Goal: Task Accomplishment & Management: Complete application form

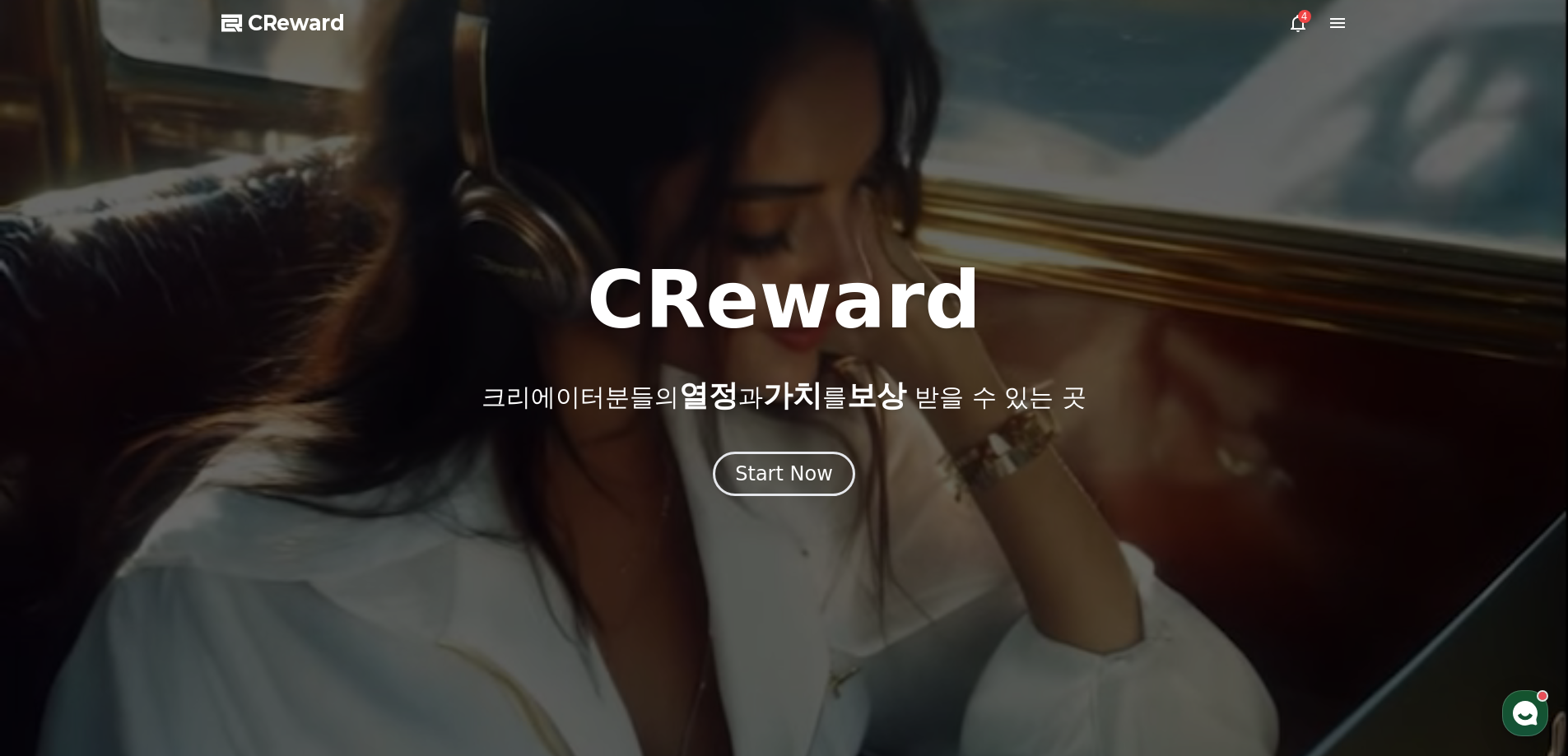
click at [1329, 20] on icon at bounding box center [1337, 23] width 19 height 19
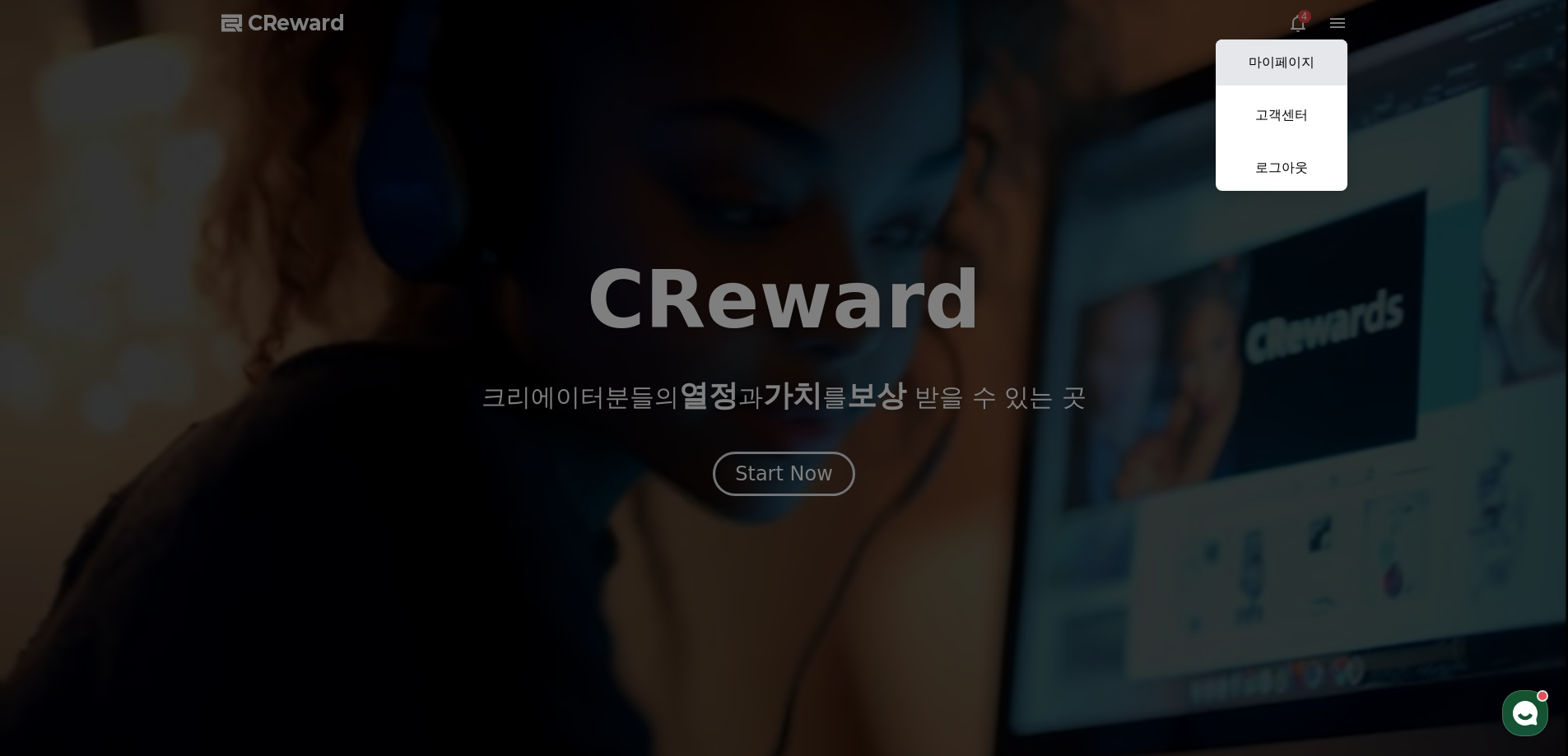
click at [1290, 56] on link "마이페이지" at bounding box center [1281, 62] width 132 height 46
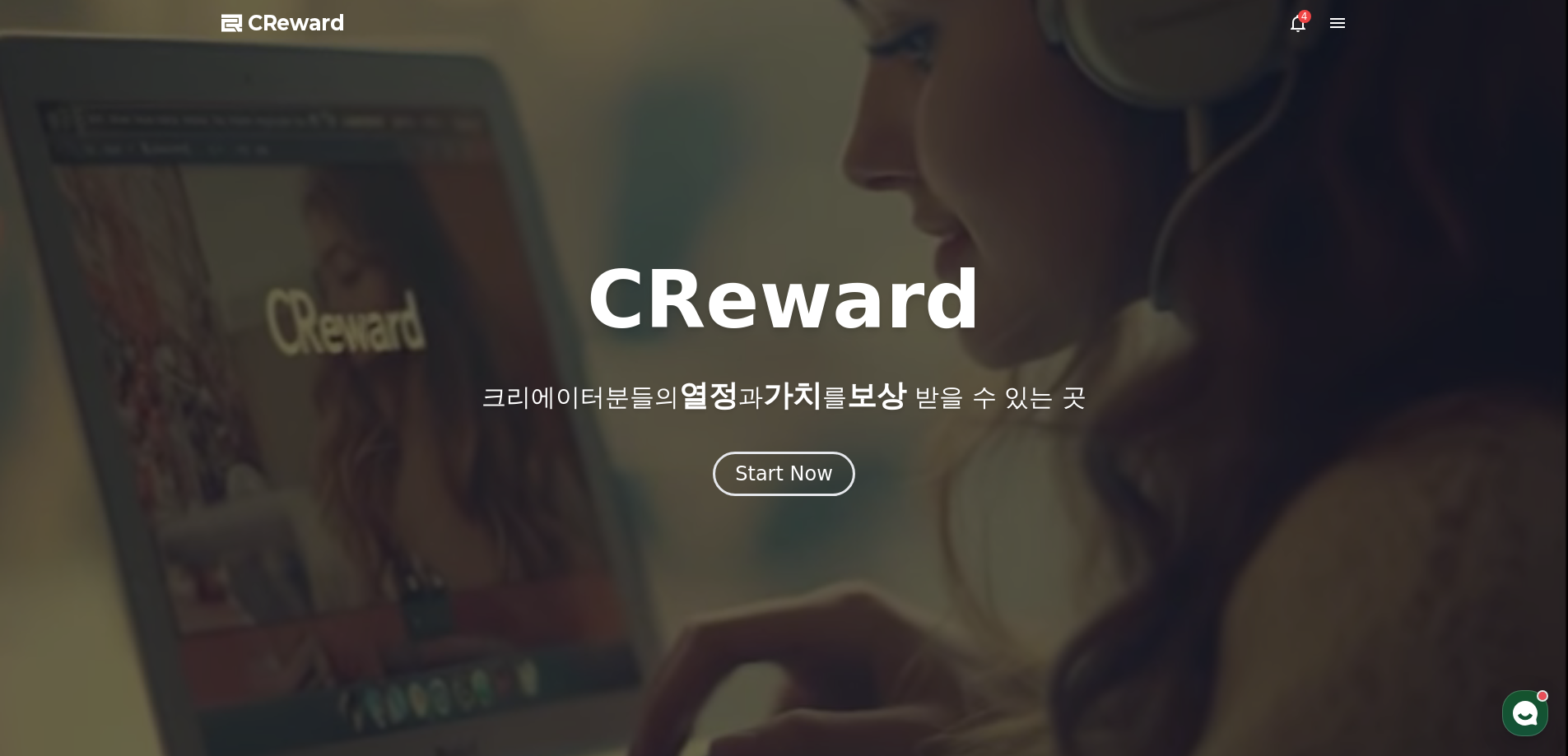
select select "**********"
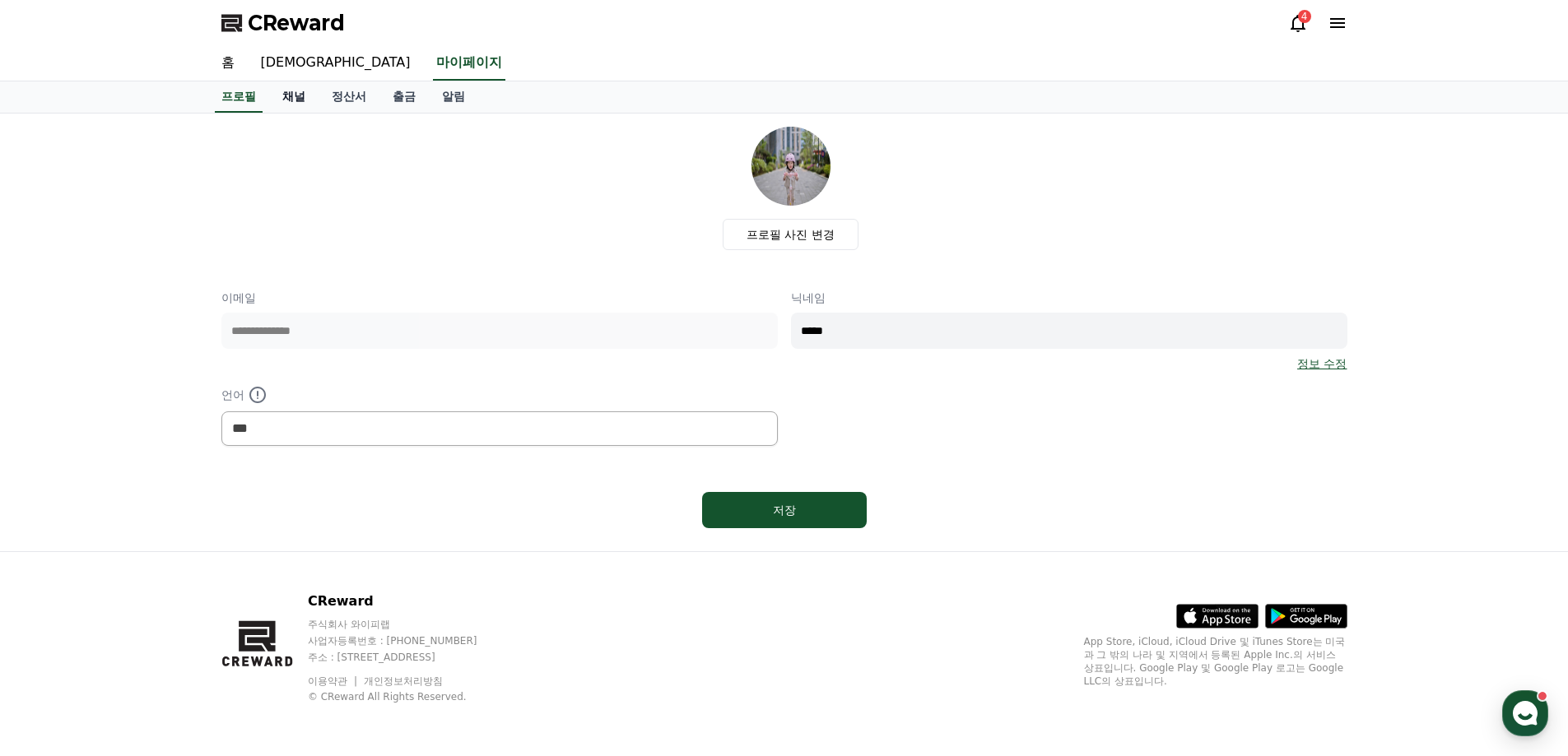
click at [294, 96] on link "채널" at bounding box center [294, 98] width 49 height 32
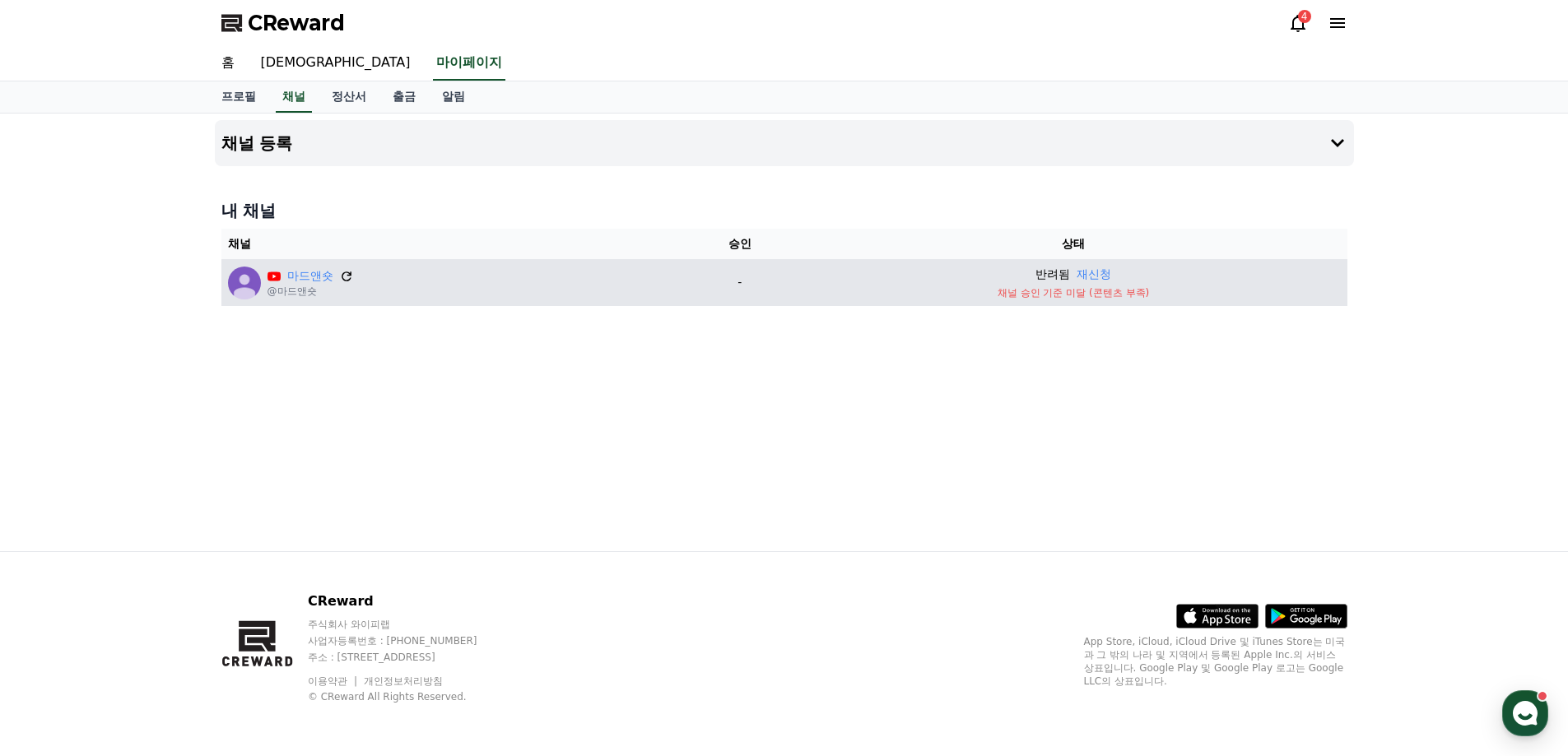
click at [352, 283] on icon at bounding box center [346, 276] width 15 height 15
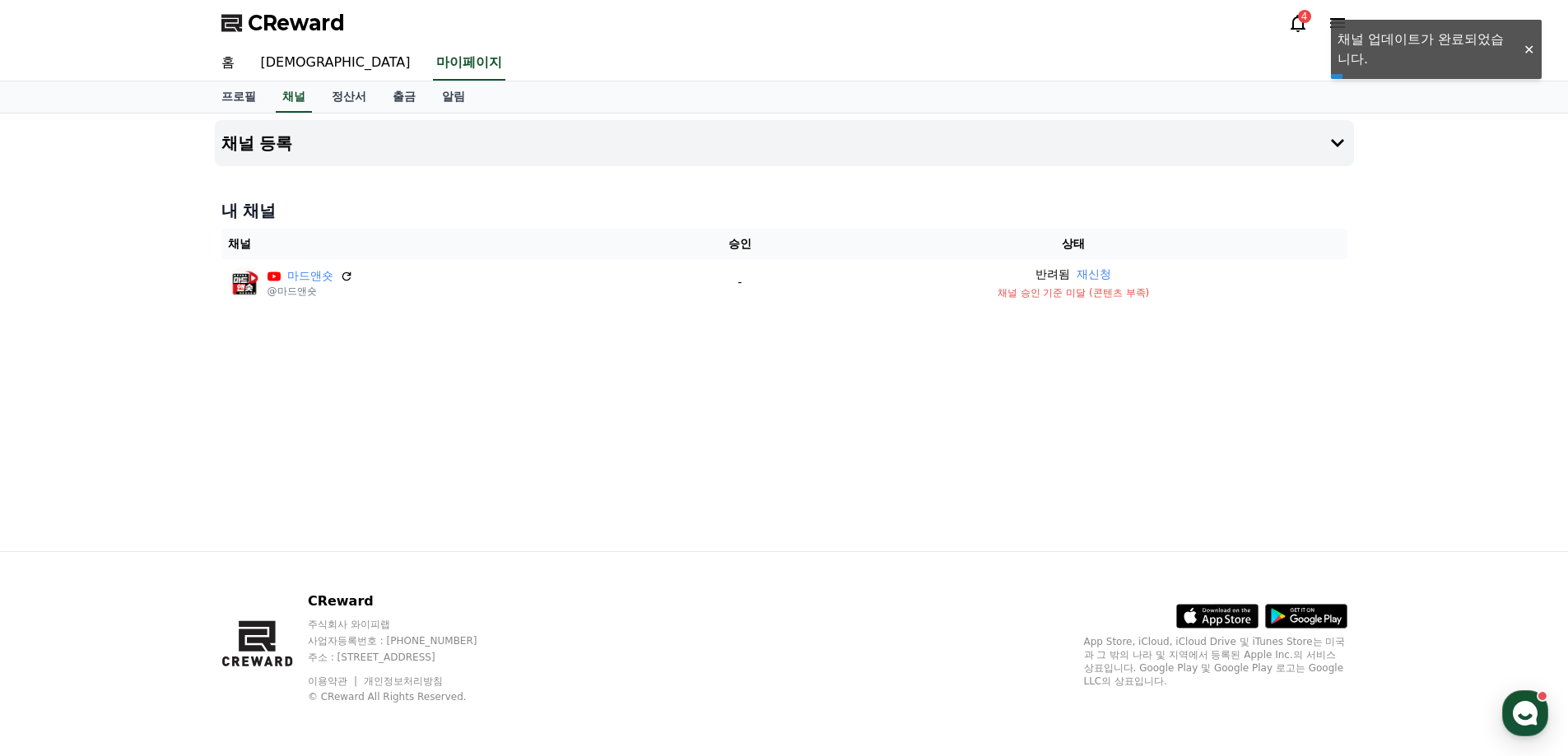
click at [1529, 51] on div at bounding box center [1528, 50] width 26 height 16
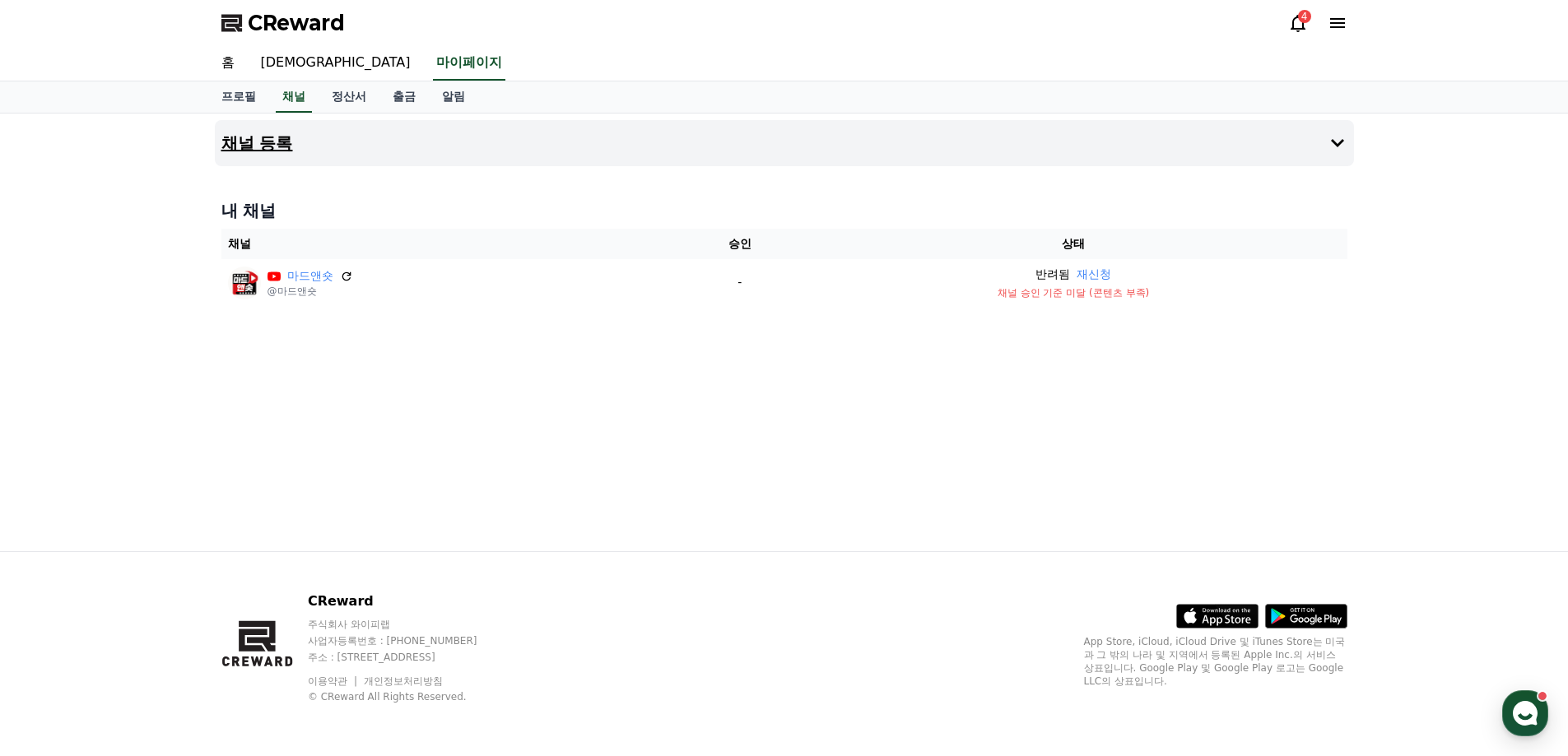
click at [380, 143] on button "채널 등록" at bounding box center [784, 143] width 1139 height 46
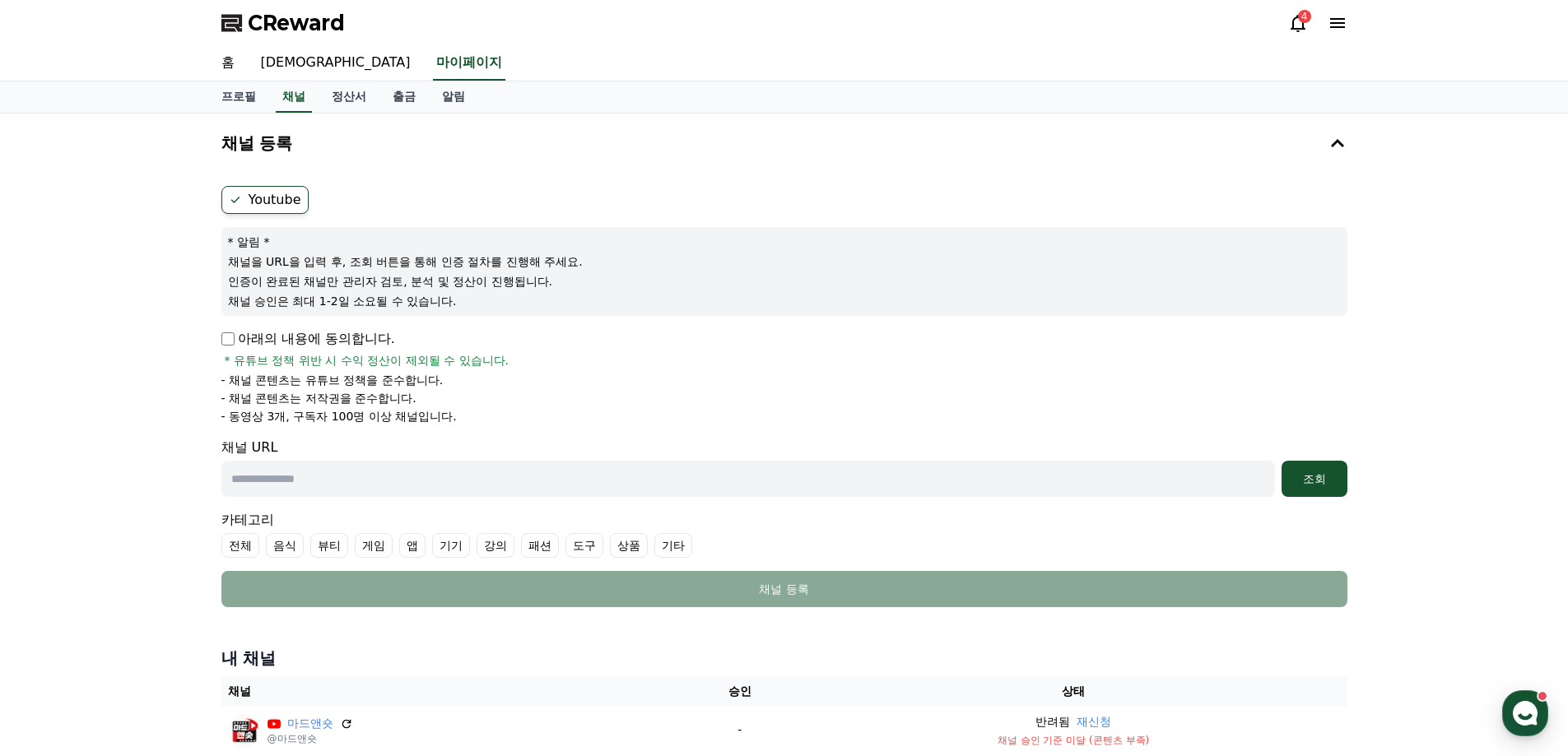
drag, startPoint x: 250, startPoint y: 261, endPoint x: 465, endPoint y: 302, distance: 218.9
click at [465, 302] on div "* 알림 * 채널을 URL을 입력 후, 조회 버튼을 통해 인증 절차를 진행해 주세요. 인증이 완료된 채널만 관리자 검토, 분석 및 정산이 진행…" at bounding box center [784, 271] width 1125 height 89
drag, startPoint x: 259, startPoint y: 381, endPoint x: 397, endPoint y: 393, distance: 138.5
click at [397, 393] on ul "- 채널 콘텐츠는 유튜브 정책을 준수합니다. - 채널 콘텐츠는 저작권을 준수합니다. - 동영상 3개, 구독자 100명 이상 채널입니다." at bounding box center [784, 399] width 1125 height 53
drag, startPoint x: 271, startPoint y: 359, endPoint x: 474, endPoint y: 379, distance: 204.0
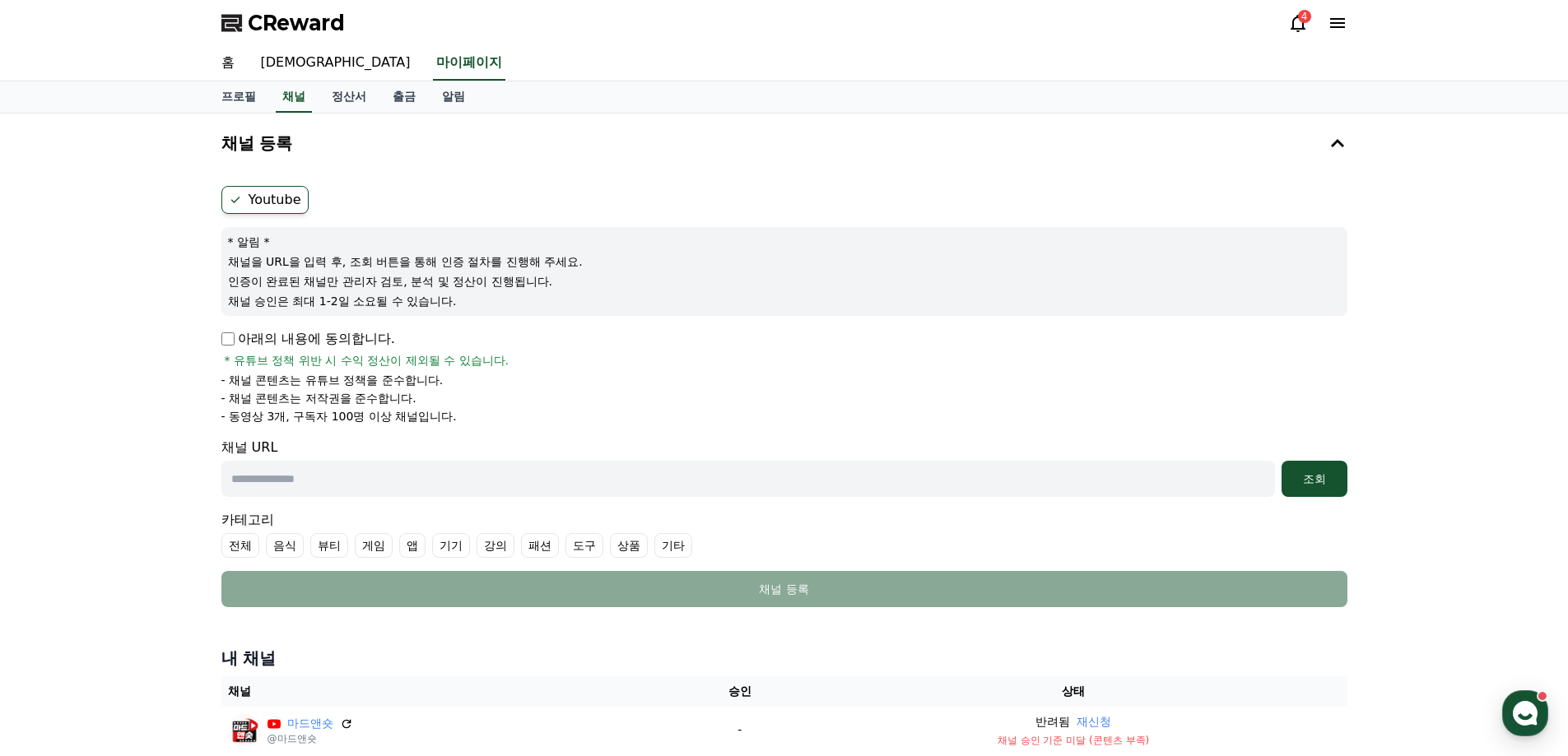
click at [474, 379] on div "아래의 내용에 동의합니다. * 유튜브 정책 위반 시 수익 정산이 제외될 수 있습니다. - 채널 콘텐츠는 유튜브 정책을 준수합니다. - 채널 콘…" at bounding box center [784, 377] width 1125 height 95
click at [411, 488] on input "text" at bounding box center [748, 479] width 1053 height 36
paste input "**********"
type input "**********"
click at [1318, 481] on div "조회" at bounding box center [1315, 479] width 53 height 17
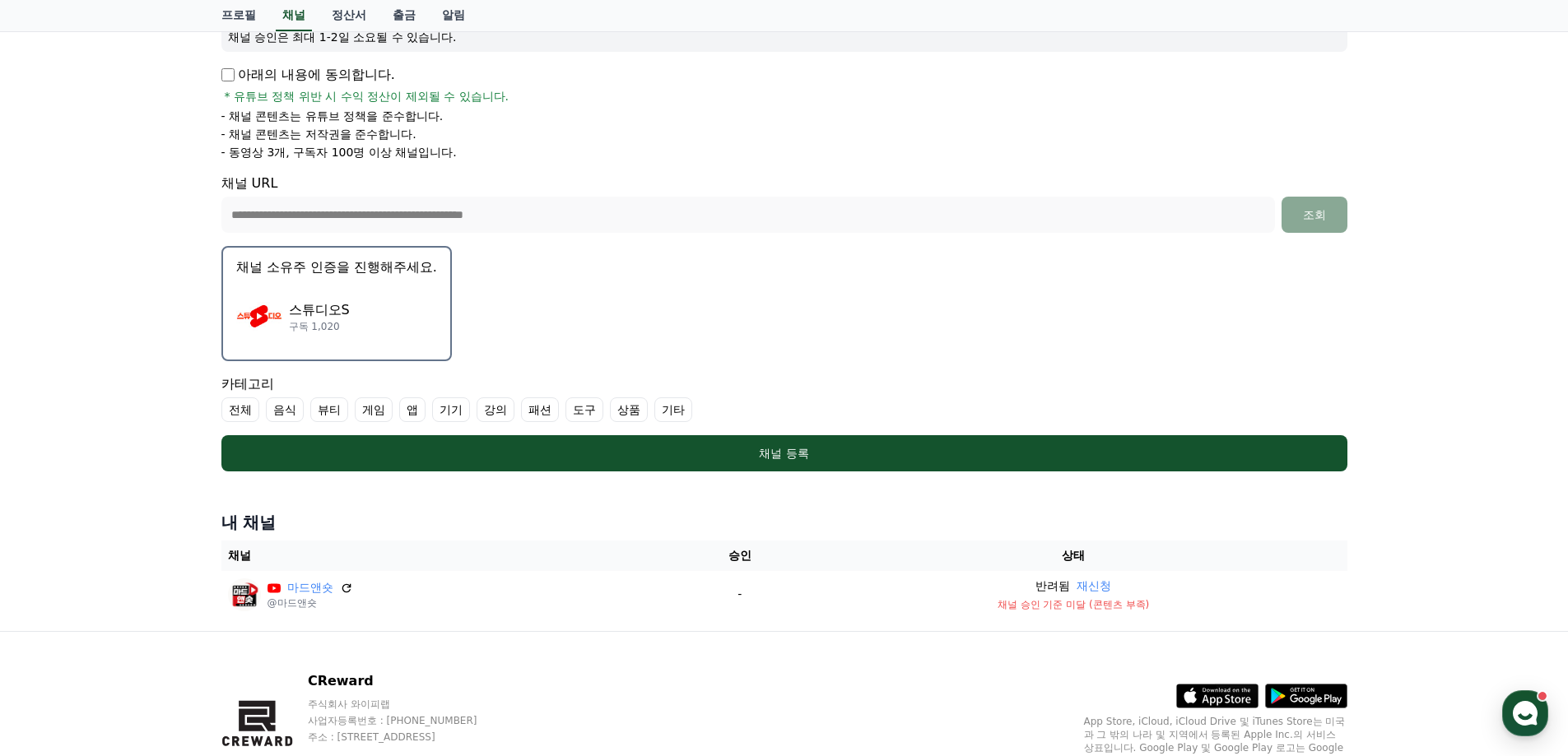
scroll to position [344, 0]
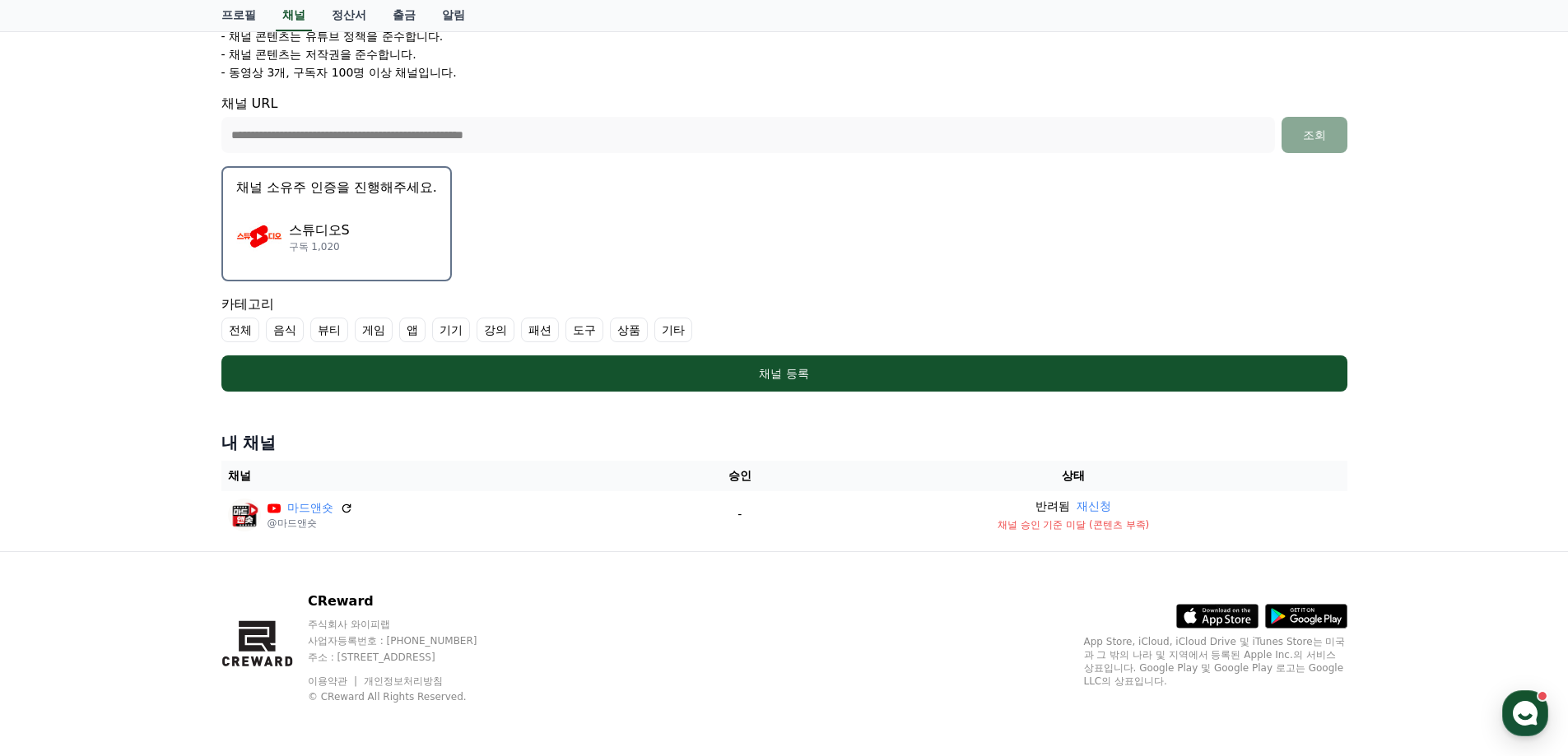
click at [687, 326] on label "기타" at bounding box center [672, 330] width 38 height 25
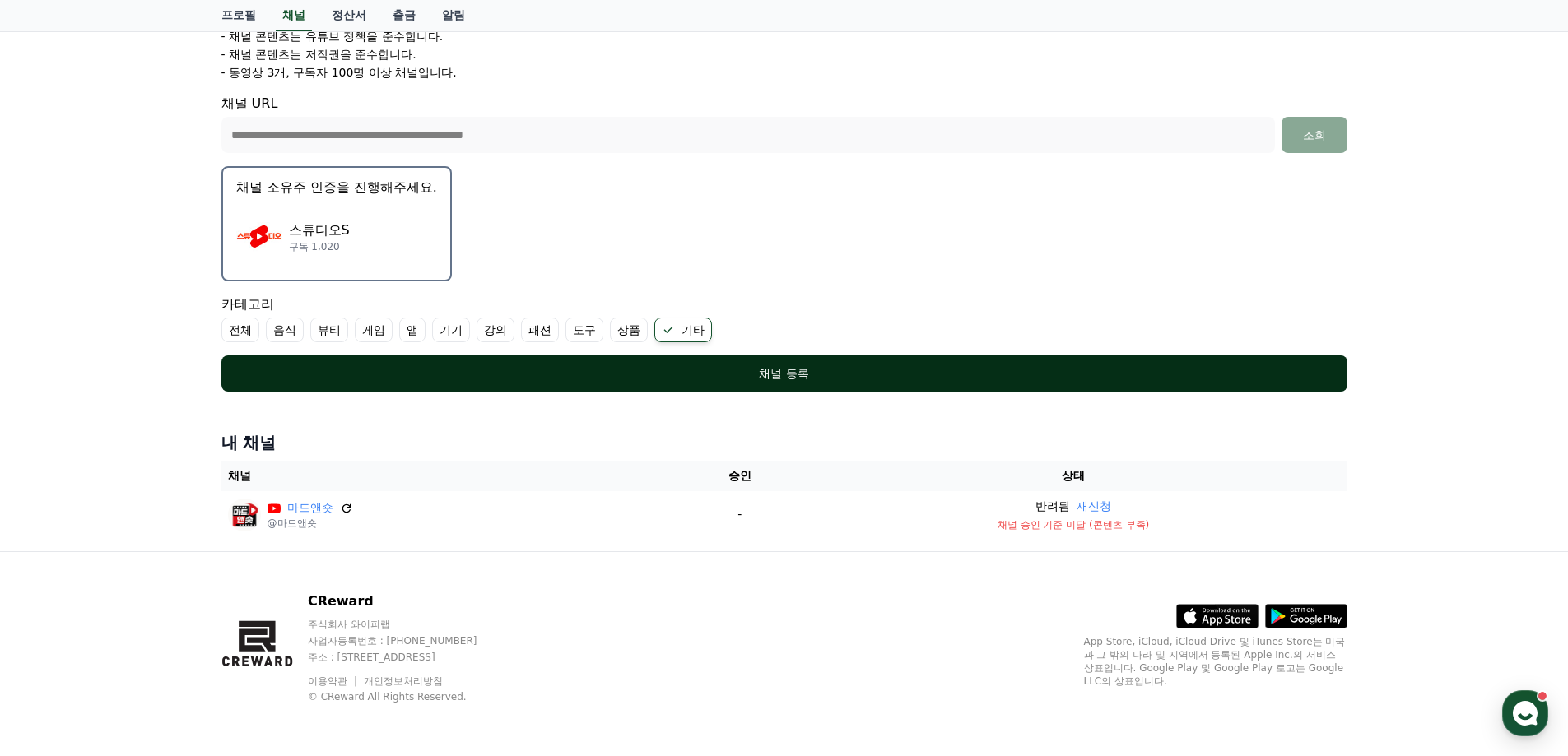
scroll to position [261, 0]
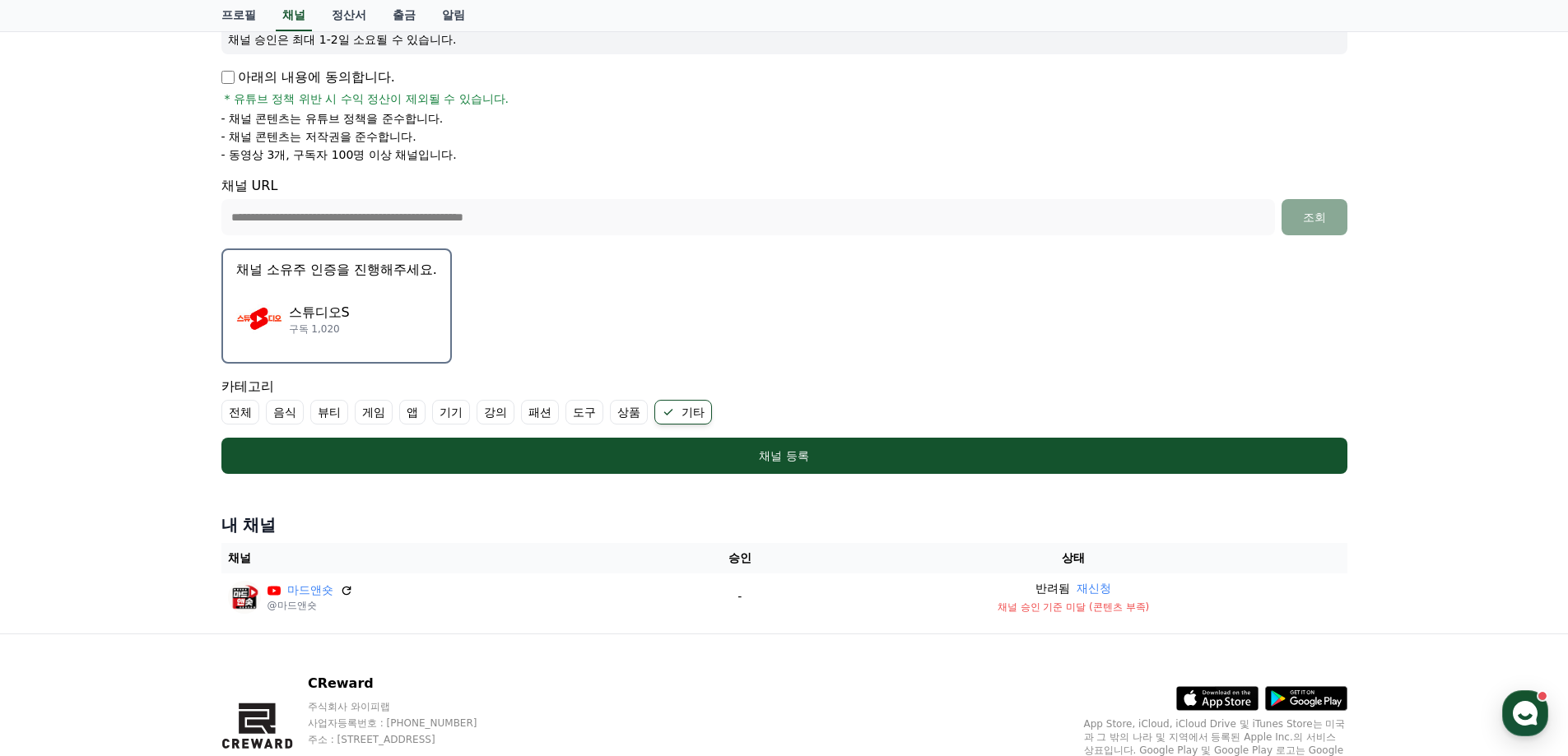
click at [249, 412] on label "전체" at bounding box center [240, 413] width 38 height 25
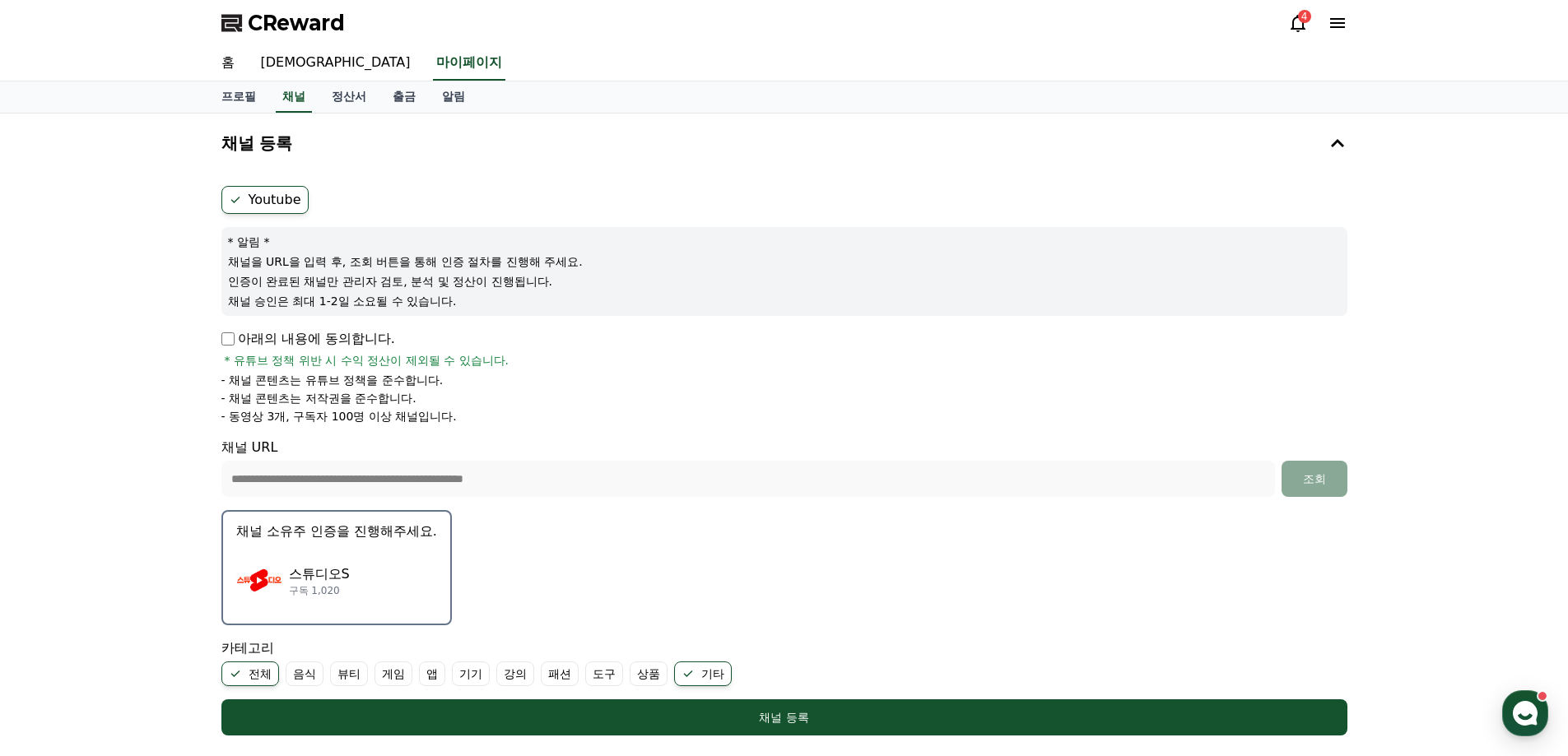
scroll to position [344, 0]
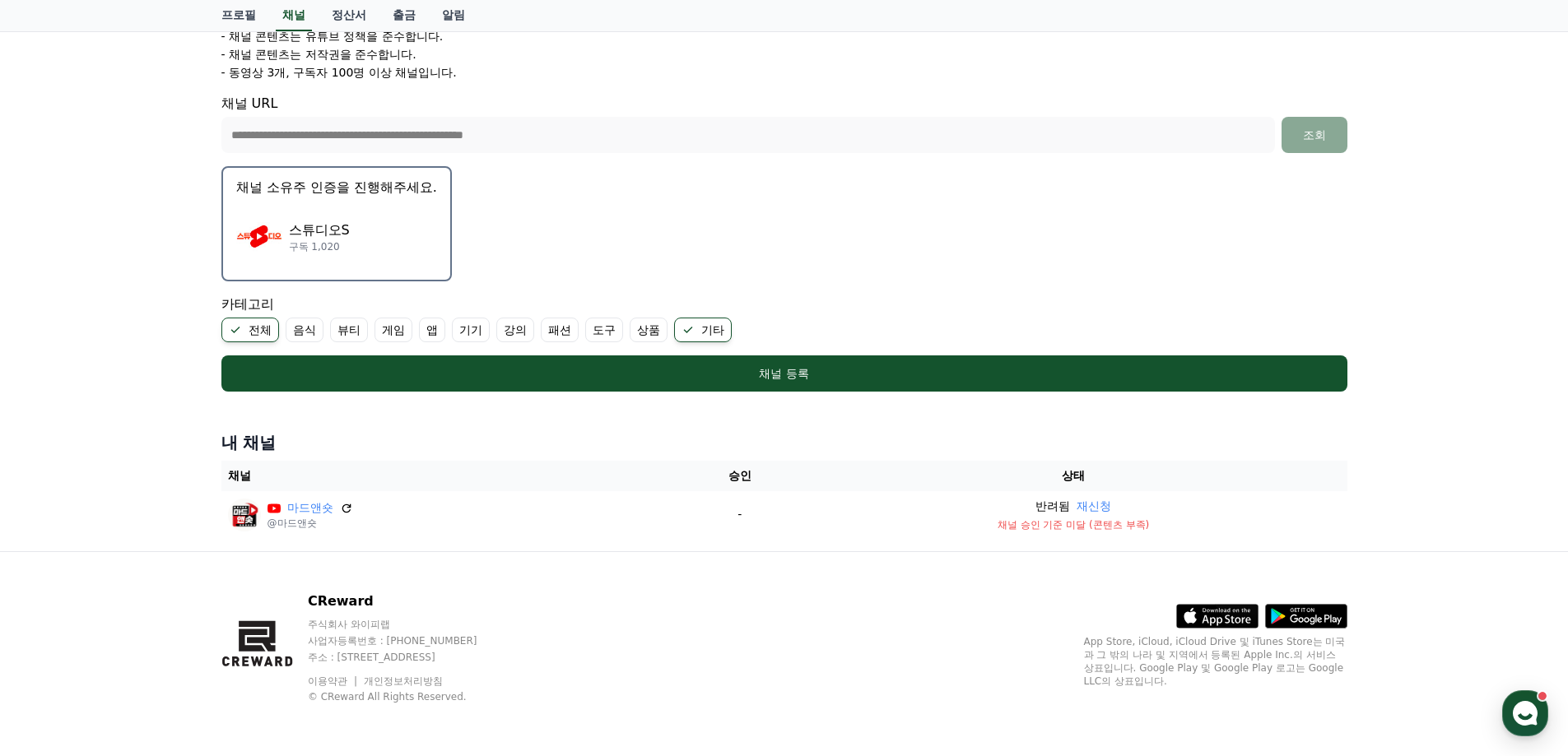
click at [247, 332] on label "전체" at bounding box center [250, 330] width 57 height 25
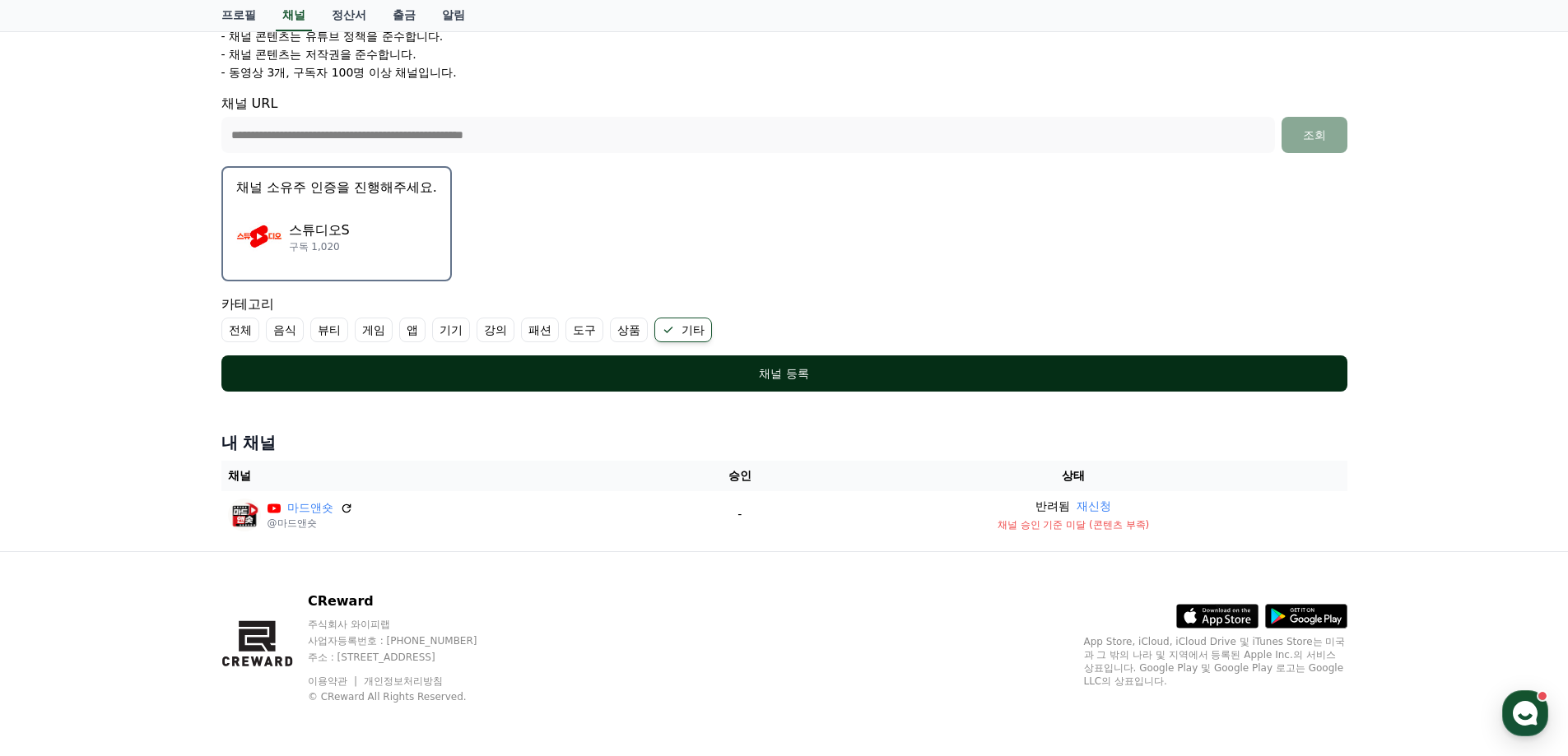
click at [765, 374] on div "채널 등록" at bounding box center [784, 373] width 1060 height 17
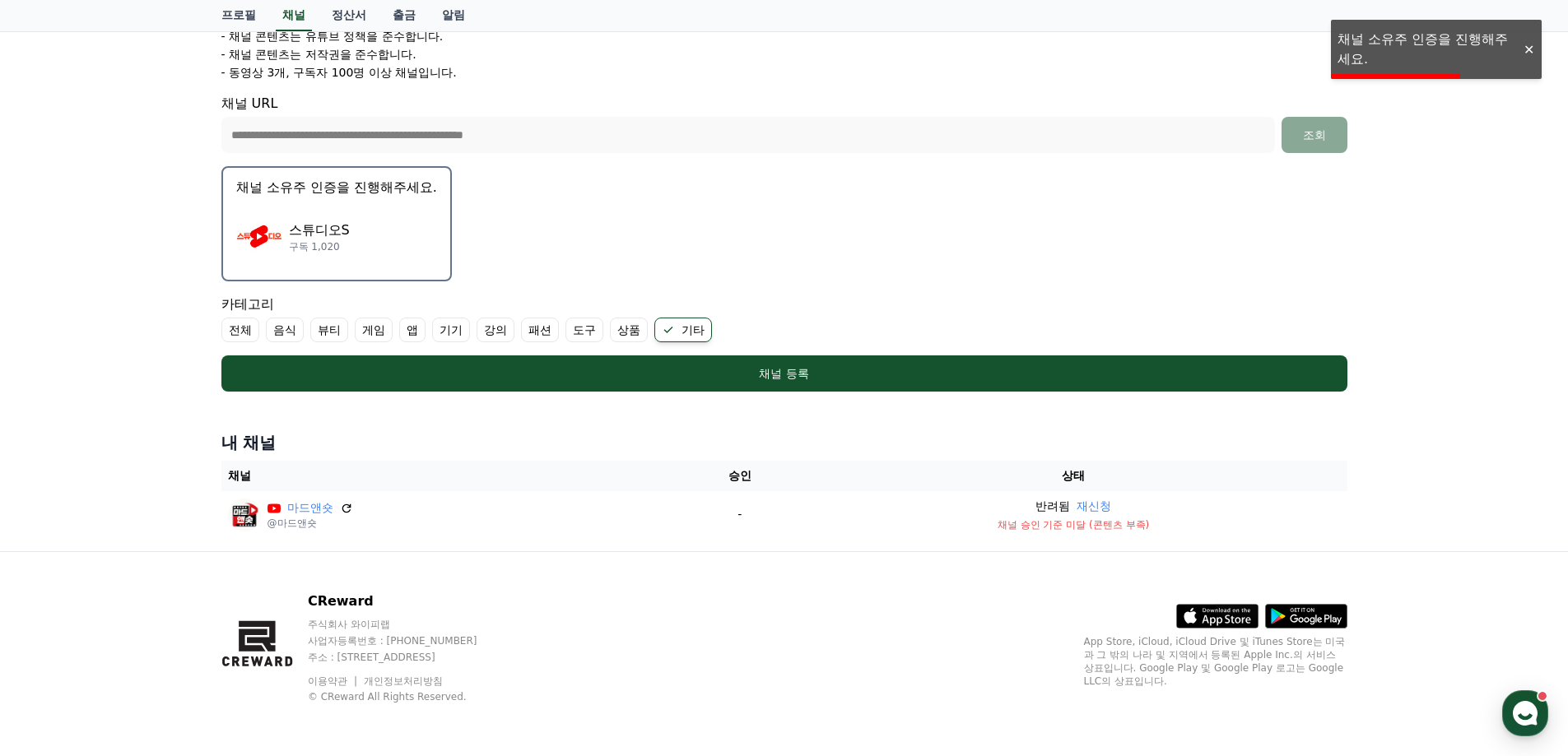
click at [1528, 45] on div at bounding box center [1528, 50] width 26 height 16
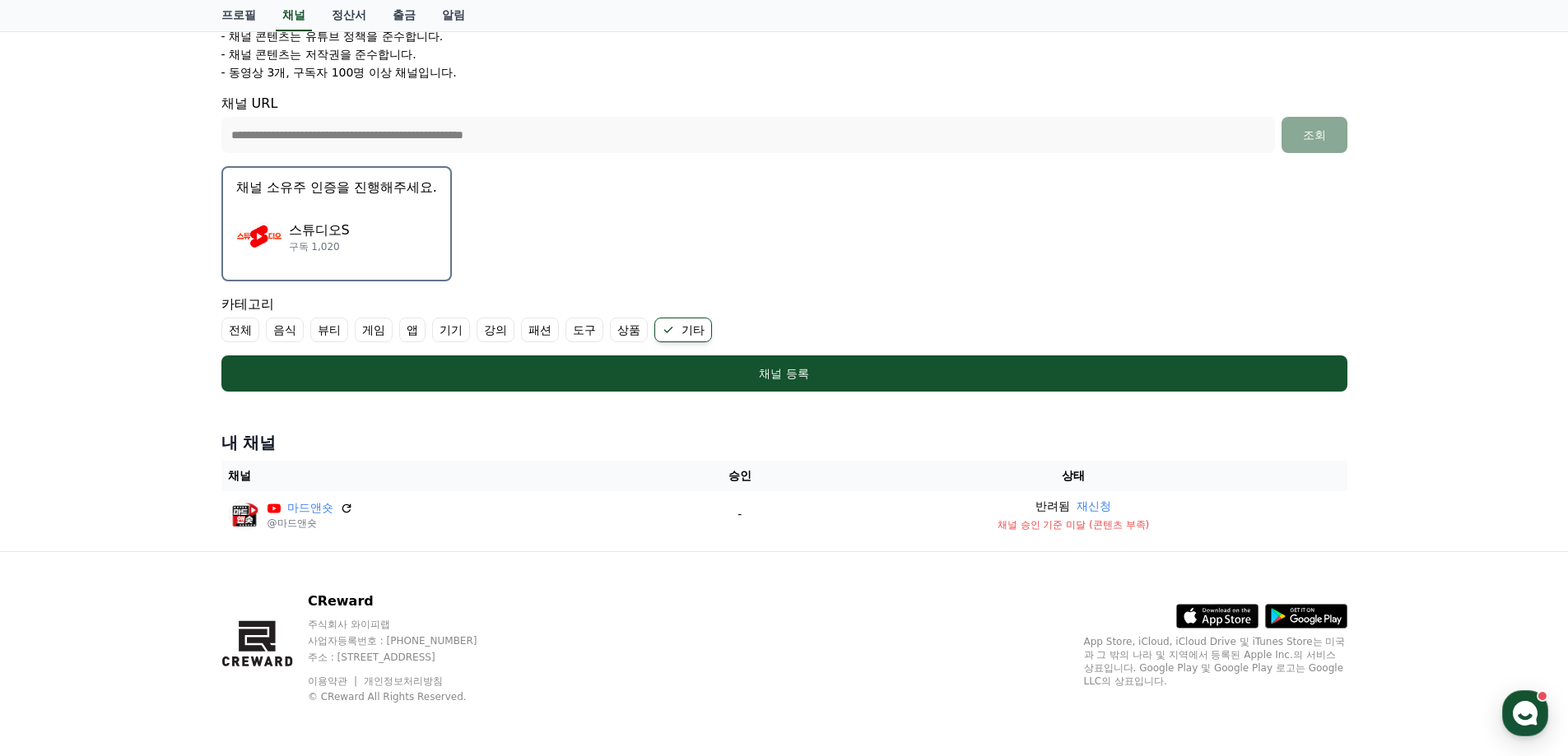
click at [363, 244] on div "스튜디오S 구독 1,020" at bounding box center [336, 237] width 201 height 66
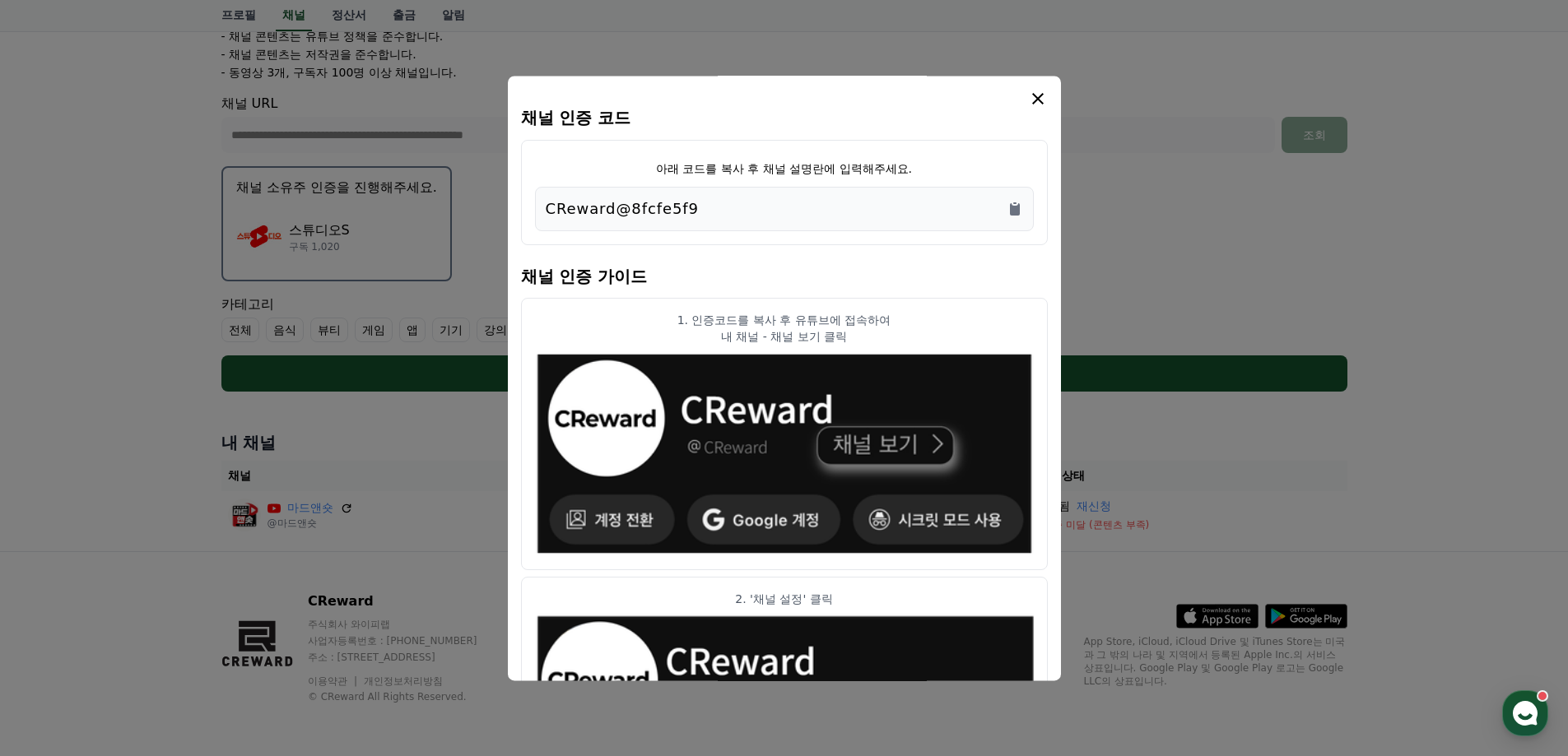
drag, startPoint x: 737, startPoint y: 209, endPoint x: 692, endPoint y: 211, distance: 45.0
click at [627, 209] on div "CReward@8fcfe5f9" at bounding box center [784, 209] width 477 height 23
click at [743, 206] on div "CReward@8fcfe5f9" at bounding box center [784, 209] width 477 height 23
click at [738, 212] on div "CReward@8fcfe5f9" at bounding box center [784, 209] width 477 height 23
click at [903, 206] on div "CReward@8fcfe5f9" at bounding box center [784, 209] width 477 height 23
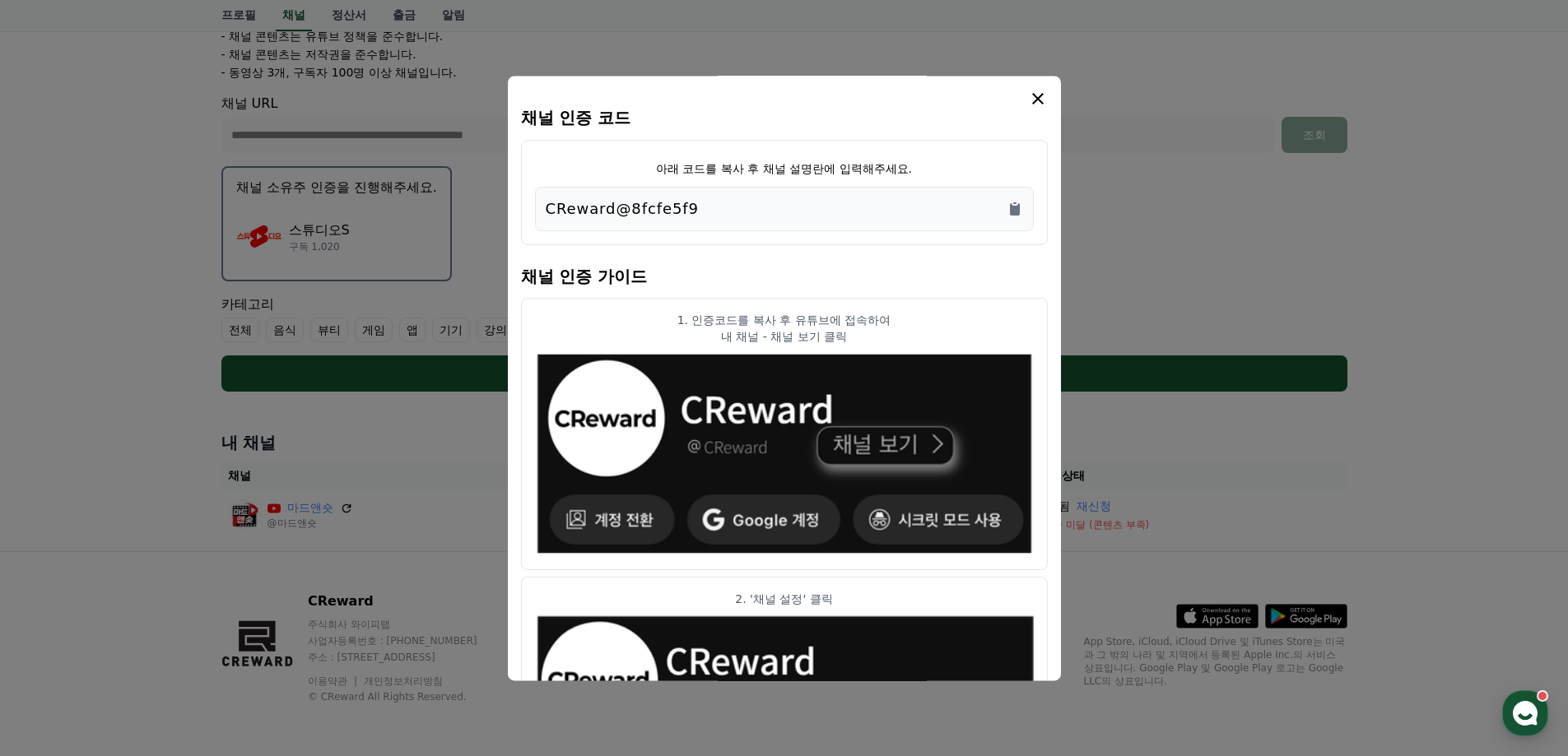
drag, startPoint x: 789, startPoint y: 213, endPoint x: 609, endPoint y: 219, distance: 180.1
click at [505, 399] on div "채널 인증 코드 아래 코드를 복사 후 채널 설명란에 입력해주세요. CReward@8fcfe5f9 채널 인증 가이드 1. 인증코드를 복사 후 유…" at bounding box center [784, 399] width 1139 height 0
copy div "채널 인증 코드 아래 코드를 복사 후 채널 설명란에 입력해주세요. CReward@8fcfe5f9"
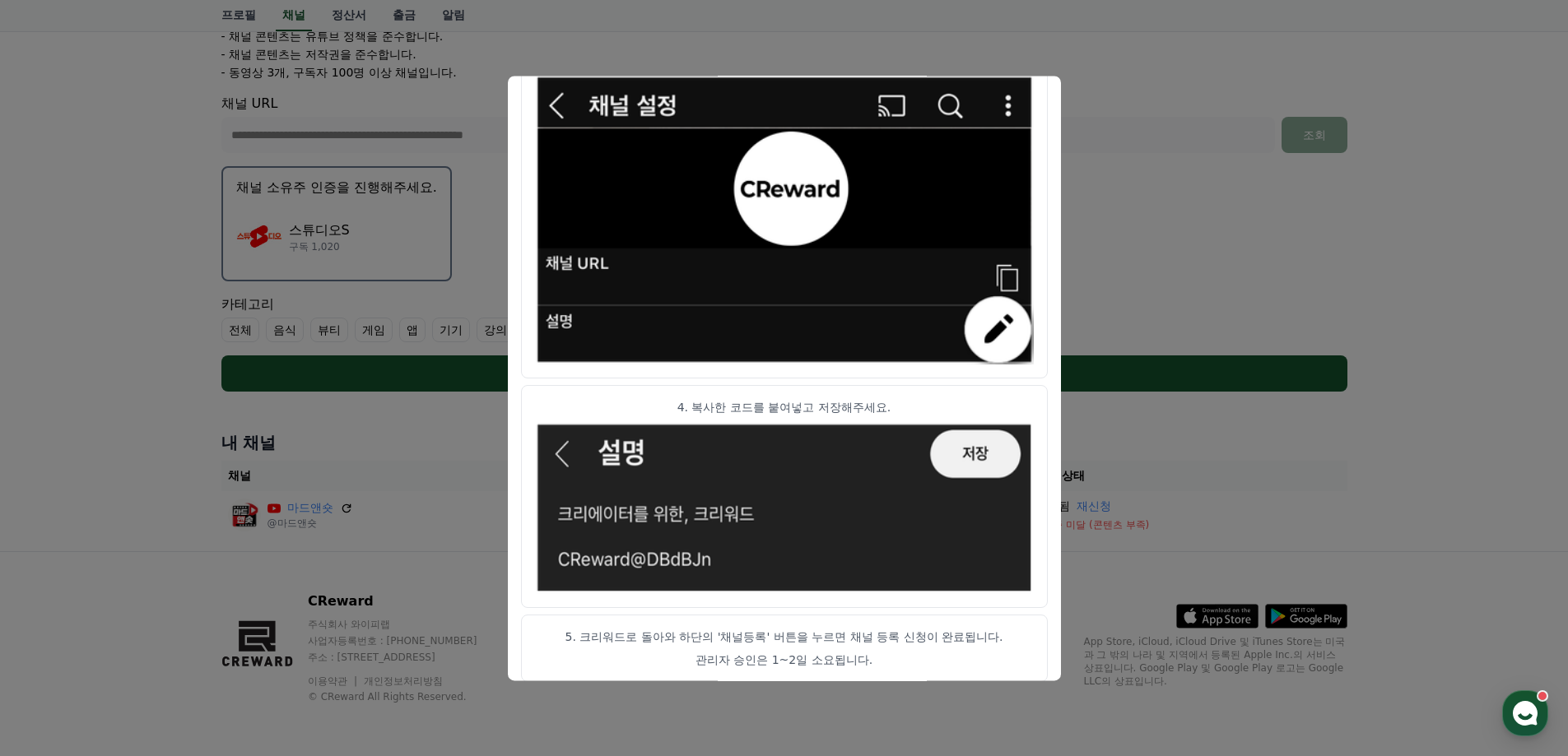
scroll to position [816, 0]
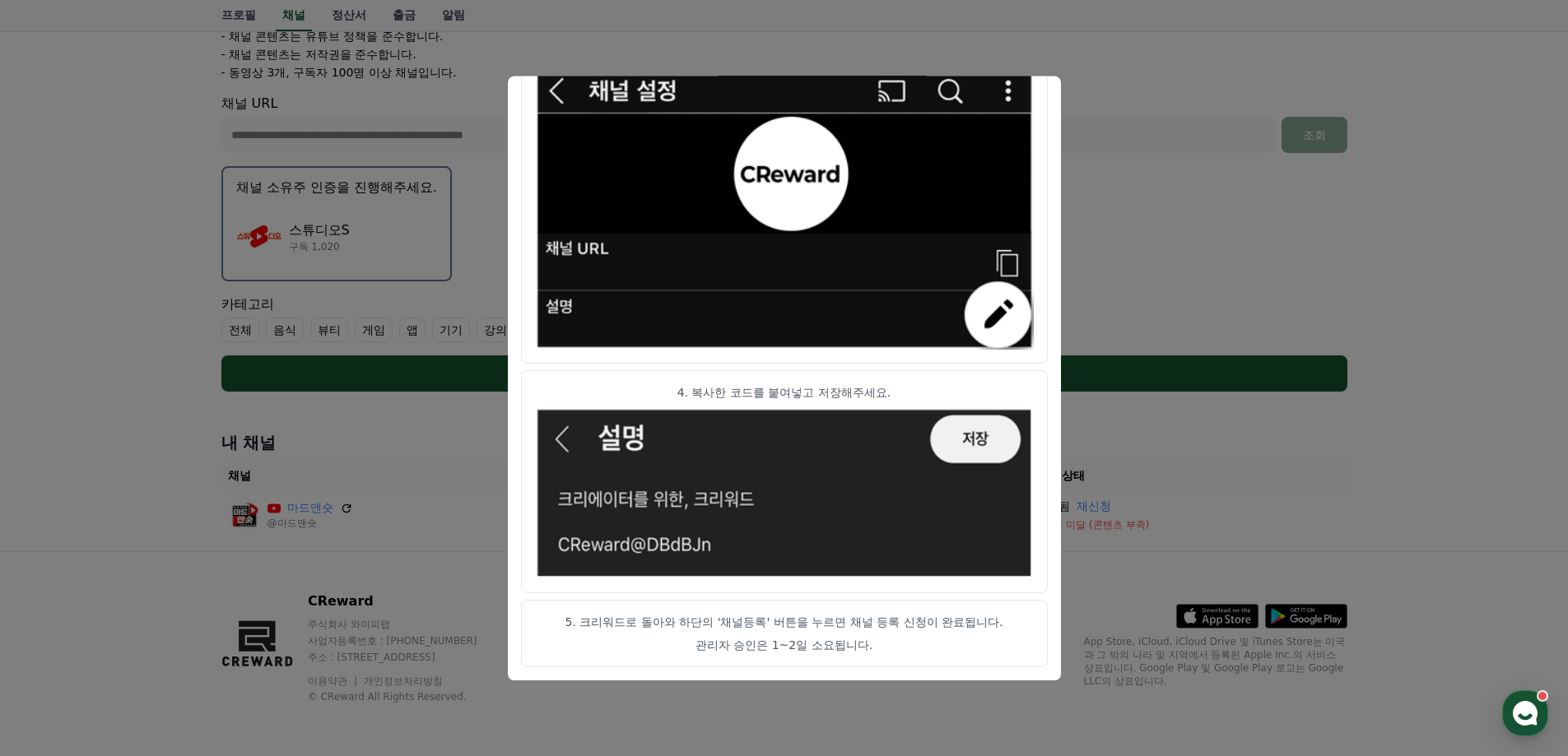
click at [1431, 391] on button "close modal" at bounding box center [784, 378] width 1568 height 756
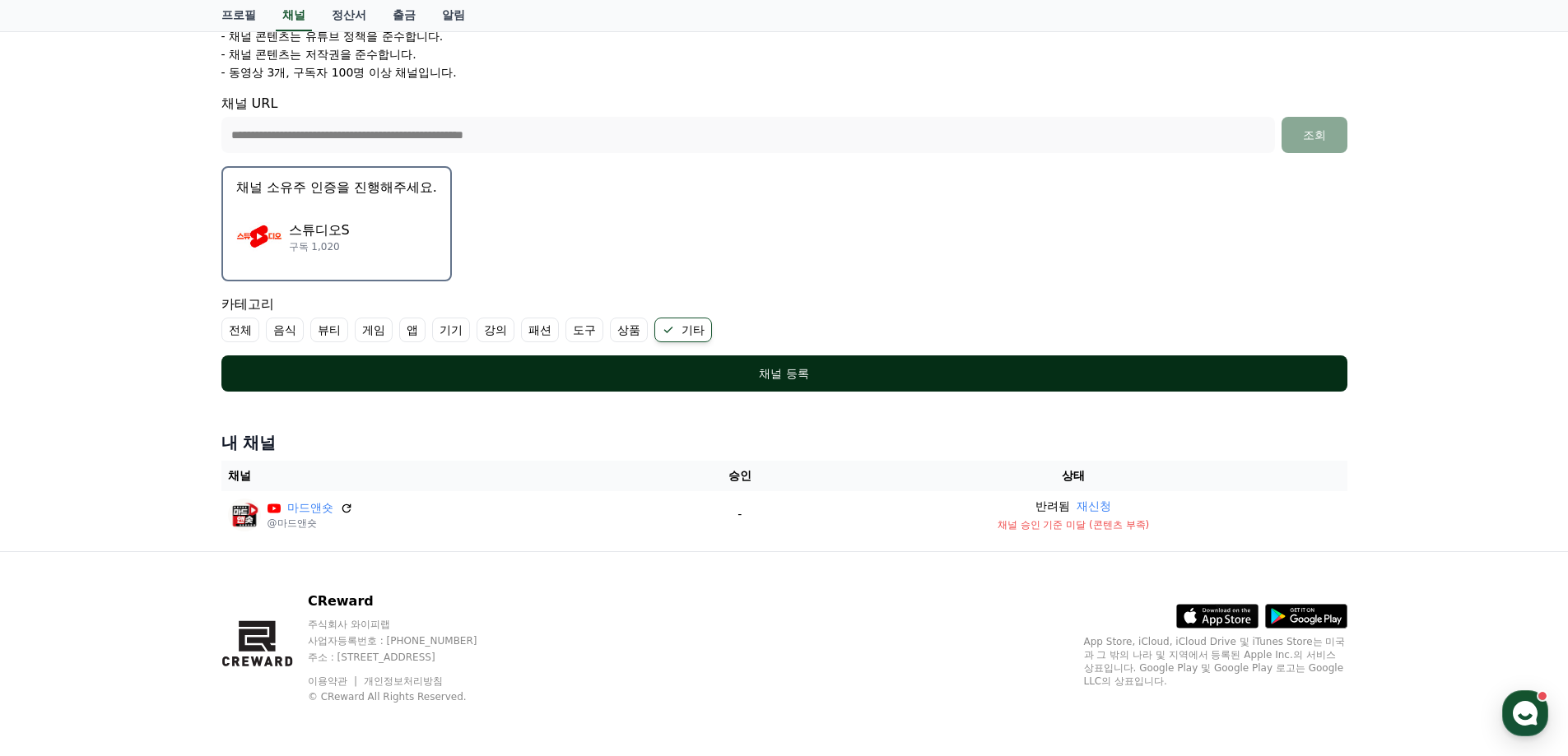
click at [778, 372] on div "채널 등록" at bounding box center [784, 373] width 1060 height 17
